Goal: Task Accomplishment & Management: Manage account settings

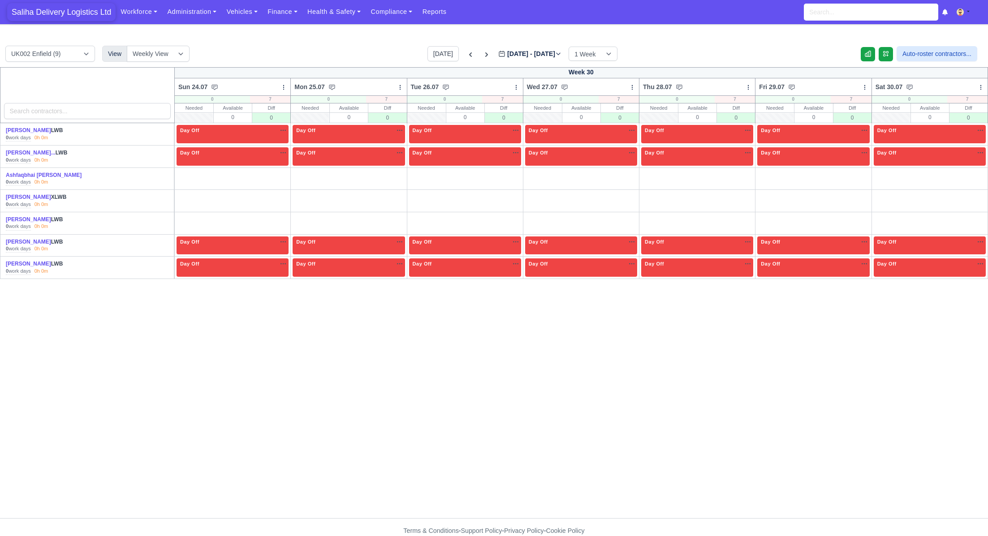
click at [52, 16] on span "Saliha Delivery Logistics Ltd" at bounding box center [61, 12] width 108 height 18
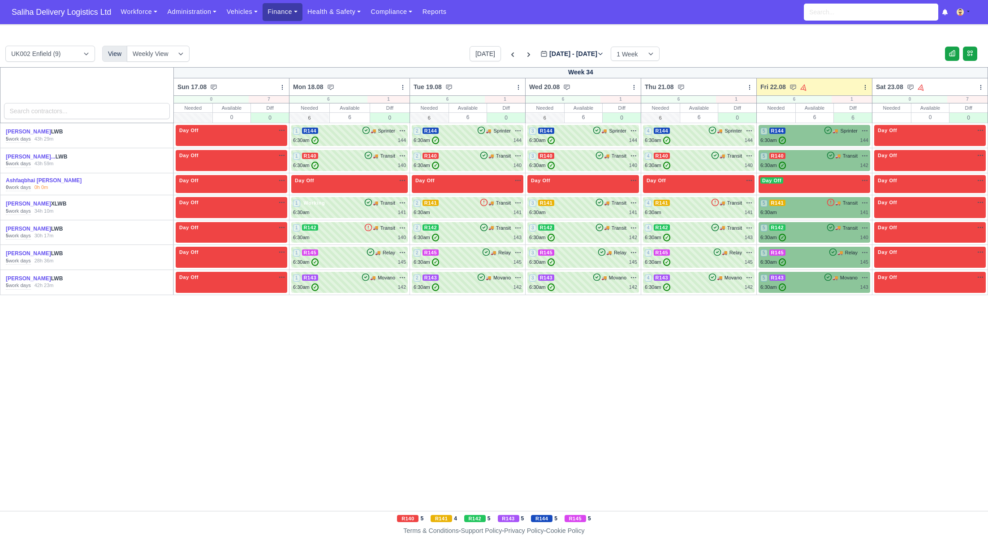
click at [280, 10] on link "Finance" at bounding box center [283, 11] width 40 height 17
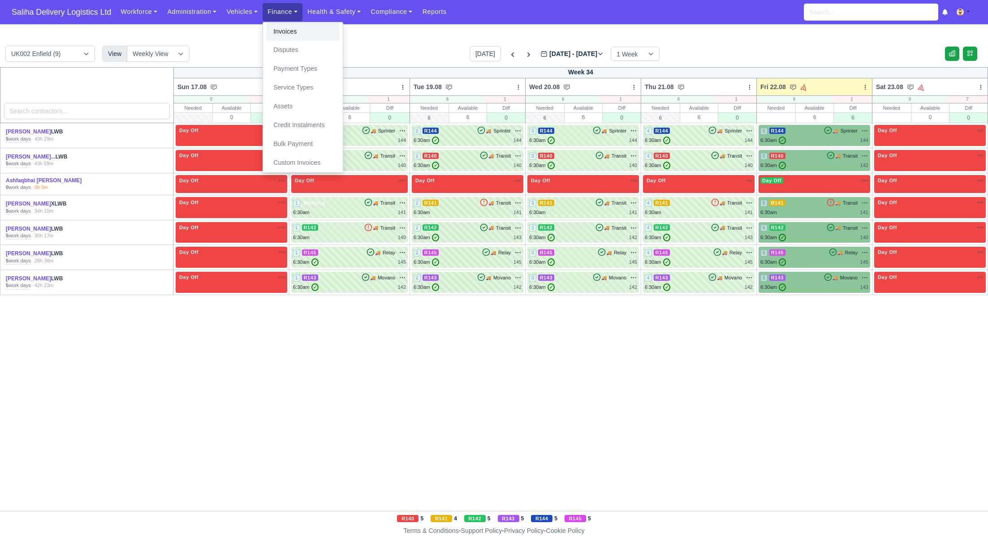
click at [281, 28] on link "Invoices" at bounding box center [303, 31] width 73 height 19
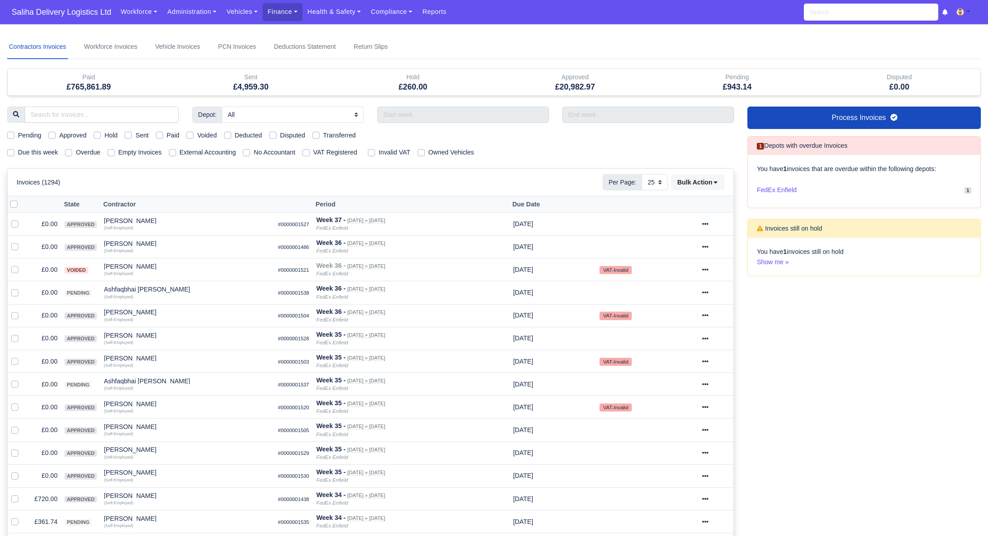
select select "25"
click at [135, 133] on label "Sent" at bounding box center [141, 135] width 13 height 10
click at [132, 133] on input "Sent" at bounding box center [128, 133] width 7 height 7
checkbox input "true"
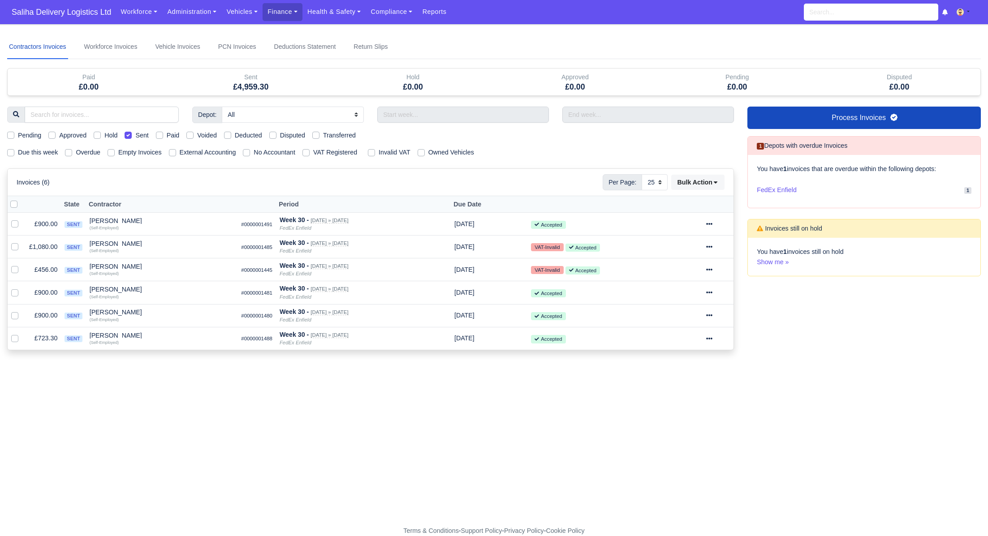
click at [21, 199] on label at bounding box center [21, 199] width 0 height 0
click at [12, 203] on input "checkbox" at bounding box center [13, 202] width 7 height 7
checkbox input "true"
click at [716, 180] on icon at bounding box center [715, 182] width 6 height 6
click at [667, 271] on div "Pay" at bounding box center [685, 267] width 80 height 14
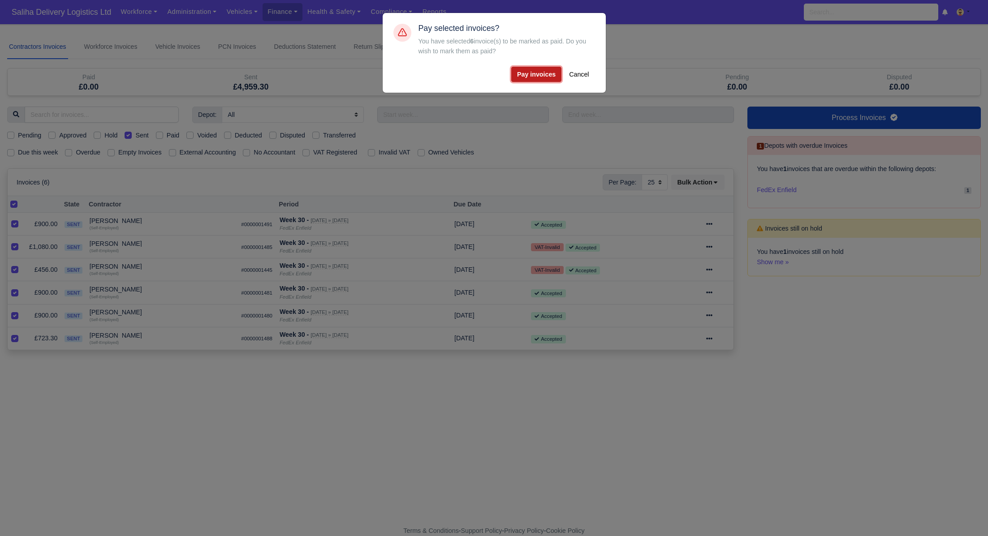
click at [541, 80] on button "Pay invoices" at bounding box center [536, 74] width 50 height 15
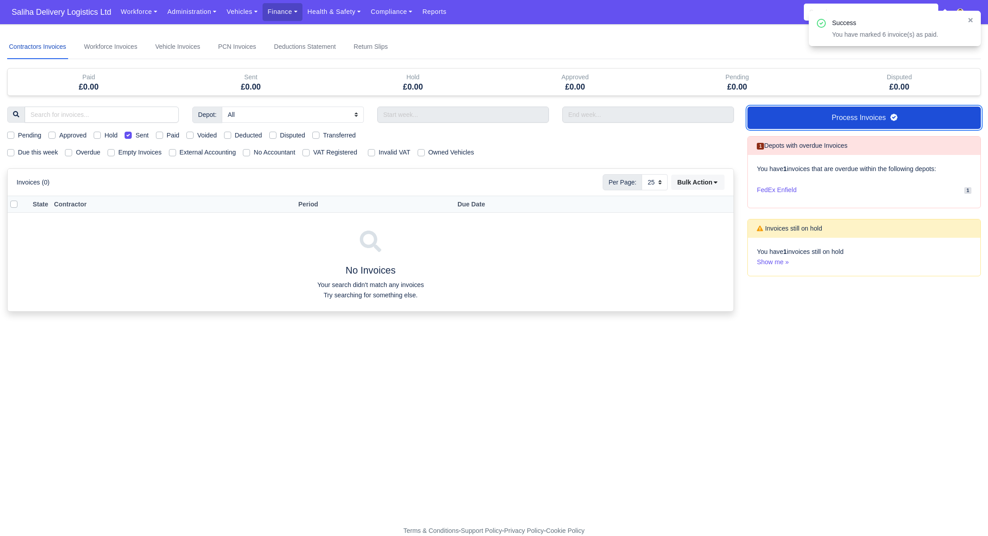
click at [824, 117] on link "Process Invoices" at bounding box center [863, 118] width 233 height 22
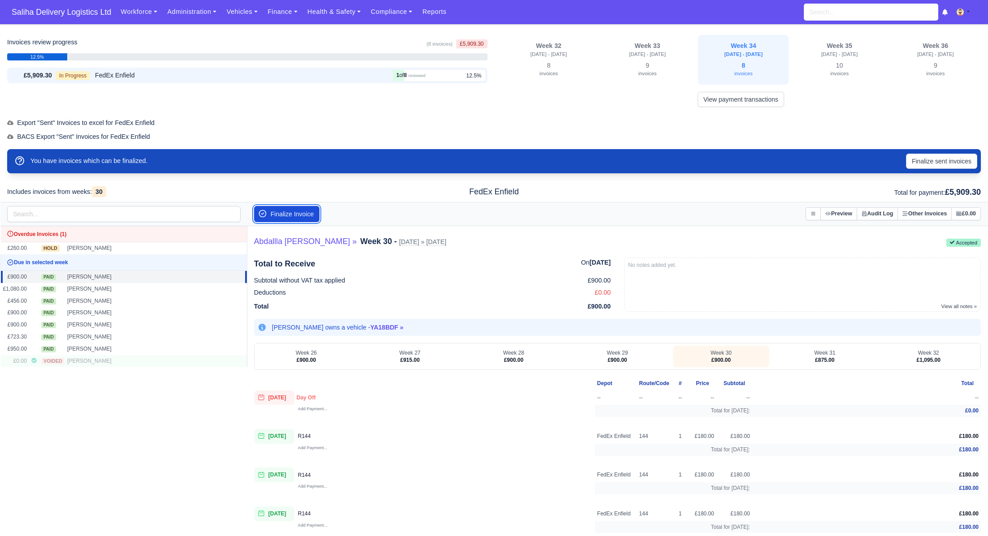
click at [288, 215] on button "Finalize Invoice" at bounding box center [287, 214] width 66 height 16
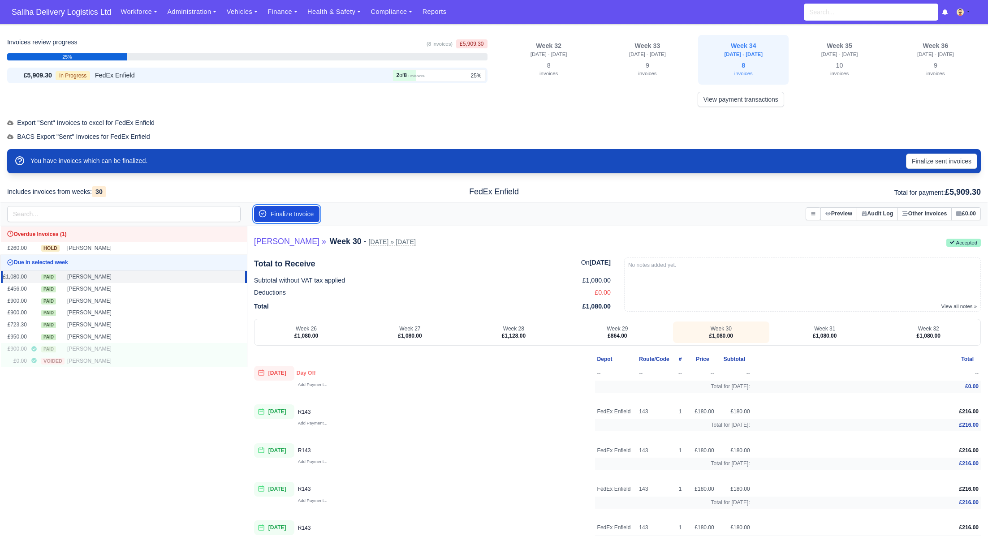
click at [288, 215] on button "Finalize Invoice" at bounding box center [287, 214] width 66 height 16
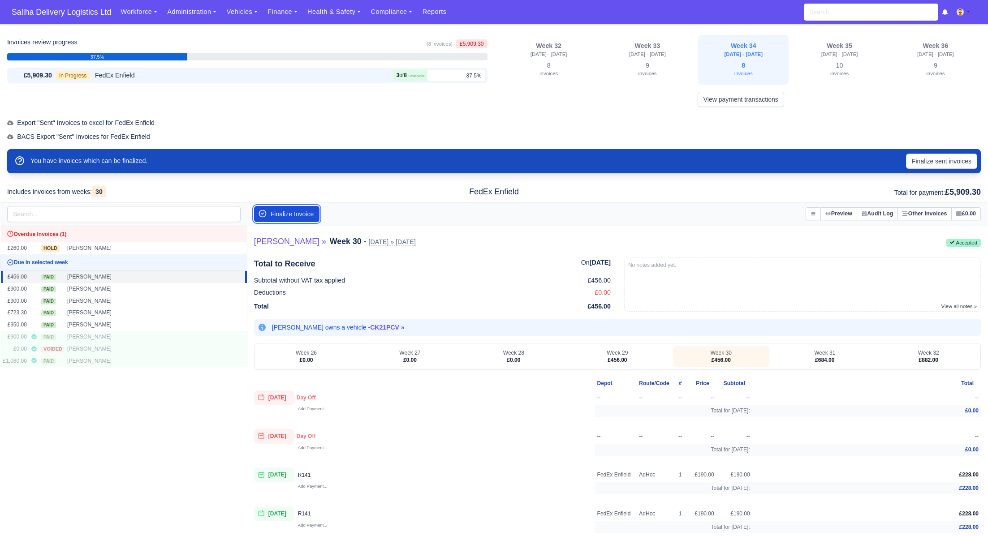
click at [288, 215] on button "Finalize Invoice" at bounding box center [287, 214] width 66 height 16
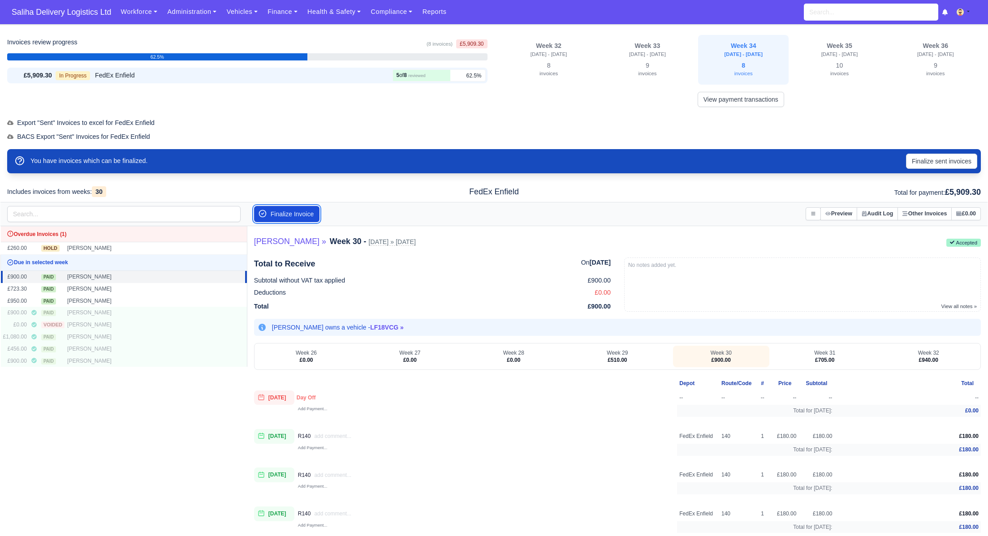
click at [288, 215] on button "Finalize Invoice" at bounding box center [287, 214] width 66 height 16
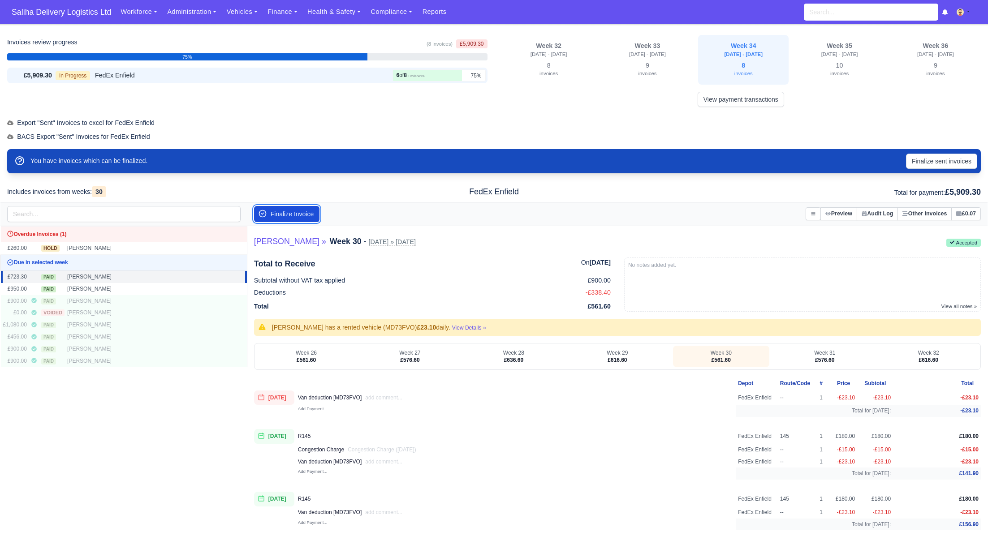
click at [288, 215] on button "Finalize Invoice" at bounding box center [287, 214] width 66 height 16
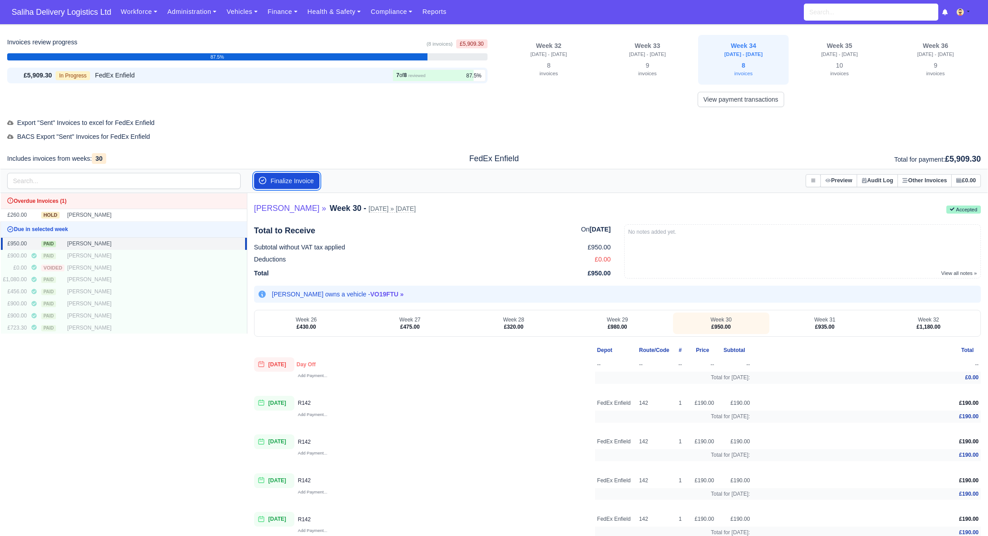
click at [275, 182] on button "Finalize Invoice" at bounding box center [287, 181] width 66 height 16
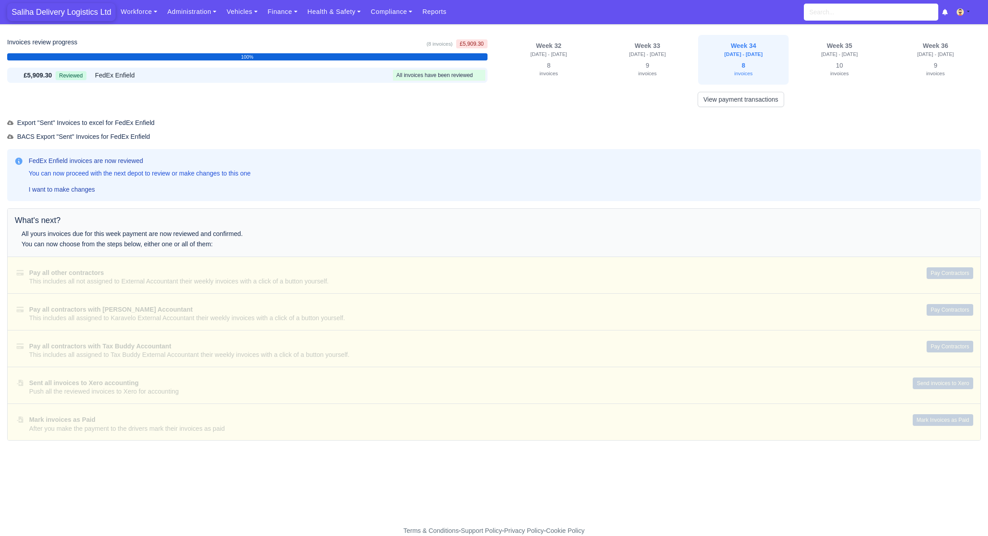
click at [35, 9] on span "Saliha Delivery Logistics Ltd" at bounding box center [61, 12] width 108 height 18
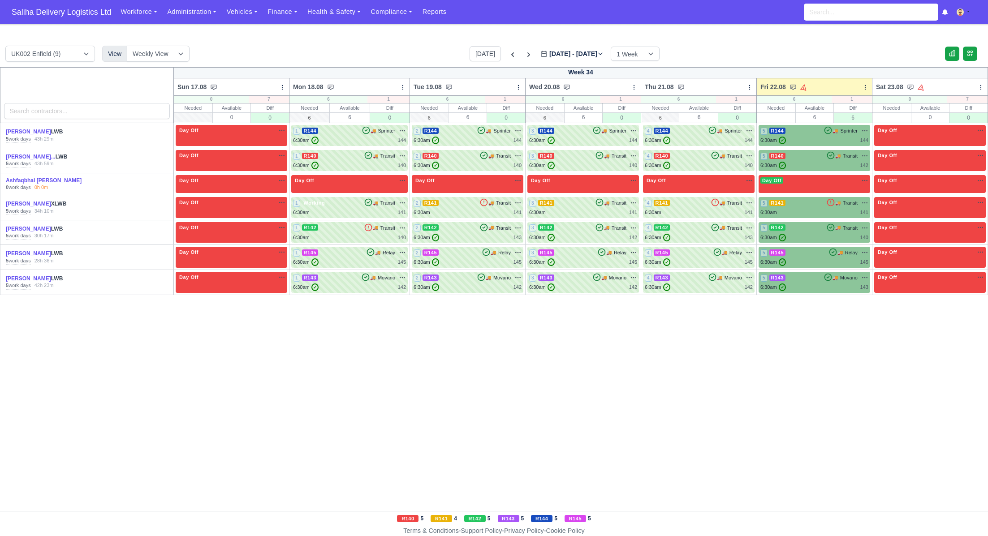
click at [222, 436] on div "Week 34 Sun 17.08 Bulk Status Change Daily Tasks Planned Routes Service Details…" at bounding box center [494, 289] width 988 height 444
